Goal: Find specific page/section: Find specific page/section

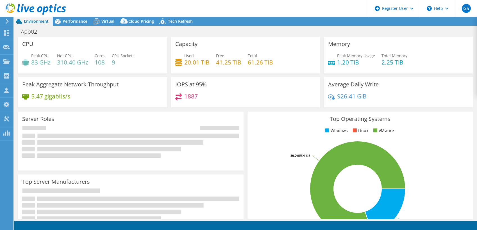
select select "USEast"
select select "USD"
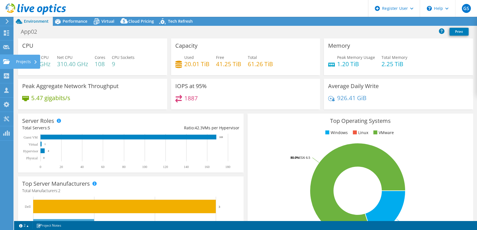
click at [4, 61] on icon at bounding box center [6, 61] width 7 height 5
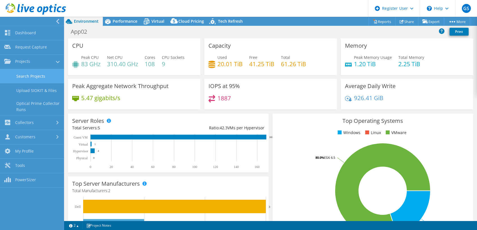
click at [20, 75] on link "Search Projects" at bounding box center [32, 76] width 64 height 14
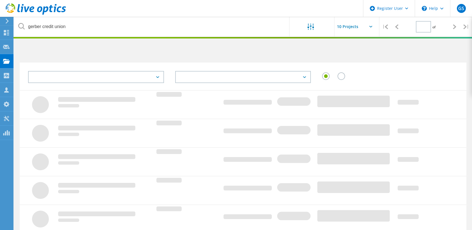
type input "1"
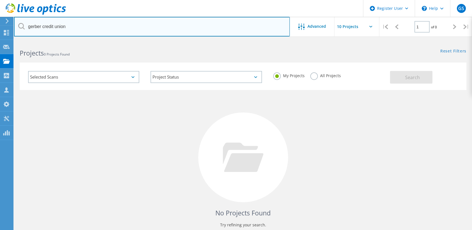
click at [228, 24] on input "gerber credit union" at bounding box center [152, 27] width 276 height 20
type input "baycollege"
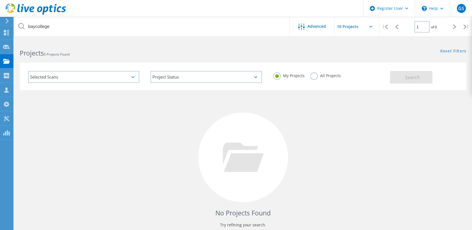
click at [327, 77] on label "All Projects" at bounding box center [325, 74] width 31 height 5
click at [0, 0] on input "All Projects" at bounding box center [0, 0] width 0 height 0
click at [409, 76] on span "Search" at bounding box center [412, 77] width 15 height 6
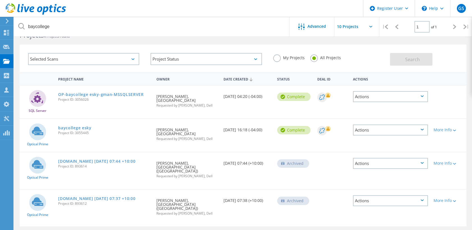
scroll to position [24, 0]
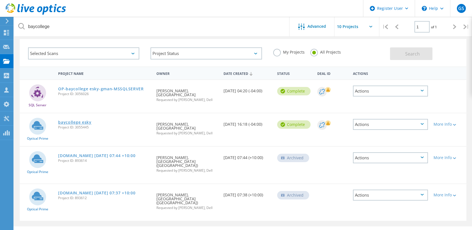
click at [81, 122] on link "baycollege esky" at bounding box center [74, 122] width 33 height 4
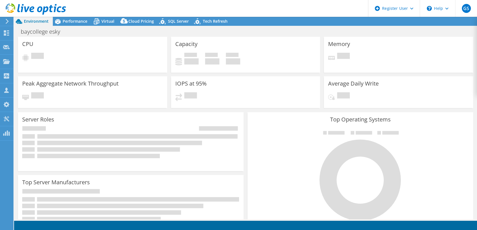
select select "USD"
